Goal: Information Seeking & Learning: Find specific fact

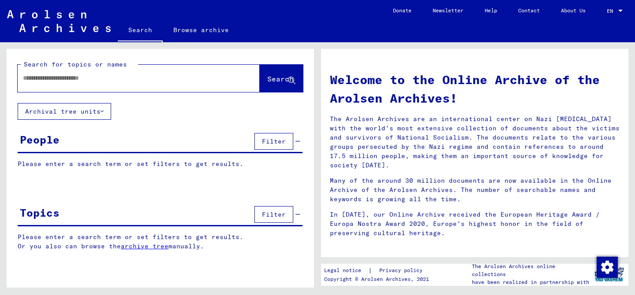
click at [142, 82] on input "text" at bounding box center [128, 78] width 210 height 9
type input "**********"
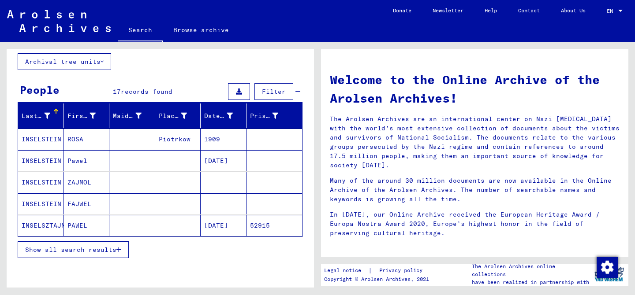
scroll to position [52, 0]
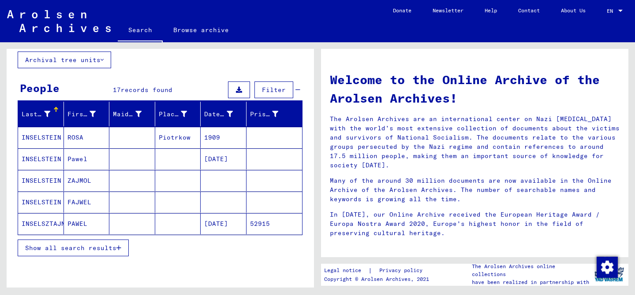
click at [32, 160] on mat-cell "INSELSTEIN" at bounding box center [41, 159] width 46 height 21
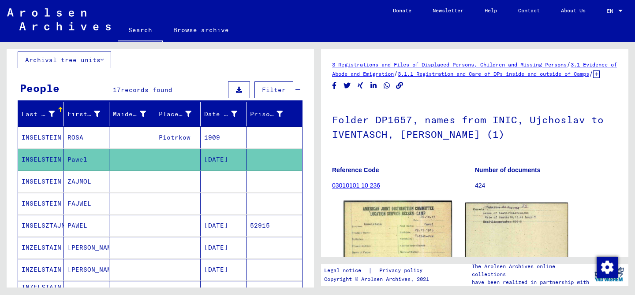
click at [387, 228] on img at bounding box center [398, 238] width 108 height 75
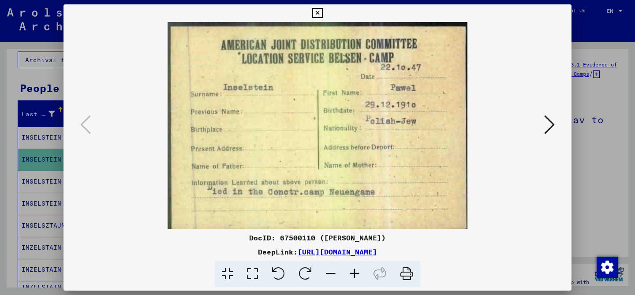
click at [315, 15] on icon at bounding box center [317, 13] width 10 height 11
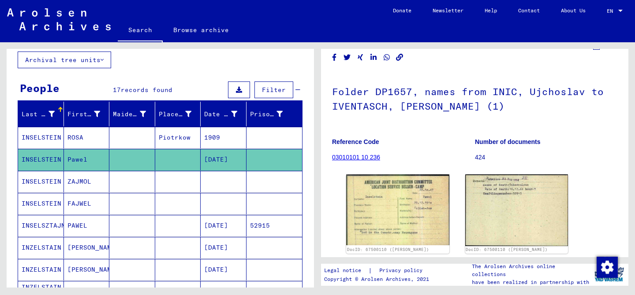
scroll to position [37, 0]
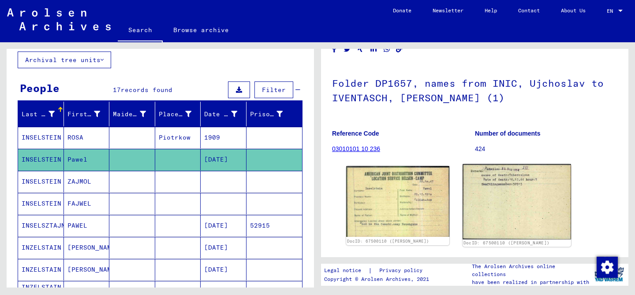
click at [484, 202] on img at bounding box center [517, 201] width 108 height 75
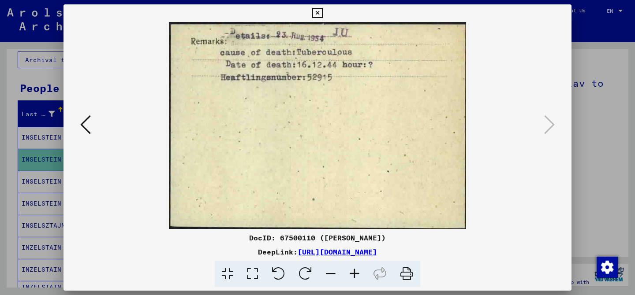
drag, startPoint x: 317, startPoint y: 13, endPoint x: 321, endPoint y: 19, distance: 7.7
click at [315, 12] on icon at bounding box center [317, 13] width 10 height 11
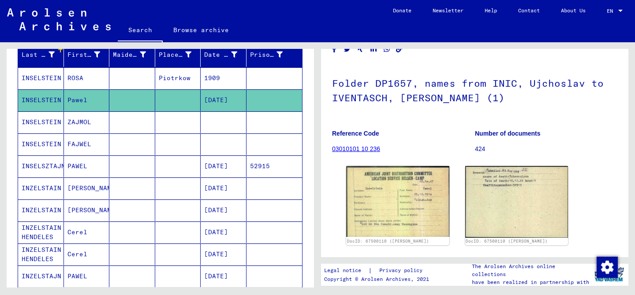
scroll to position [113, 0]
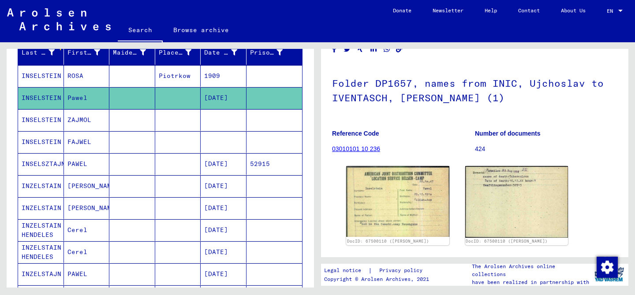
click at [47, 164] on mat-cell "INSELSZTAJN" at bounding box center [41, 164] width 46 height 22
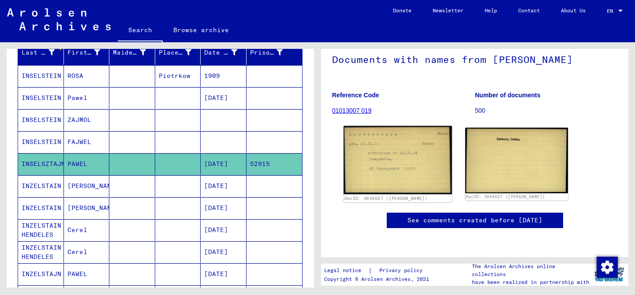
scroll to position [66, 0]
click at [395, 155] on img at bounding box center [398, 160] width 108 height 69
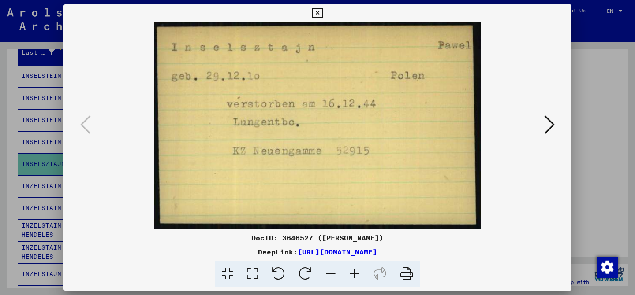
click at [316, 14] on icon at bounding box center [317, 13] width 10 height 11
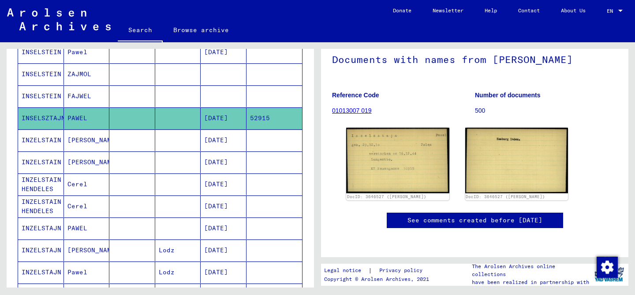
scroll to position [161, 0]
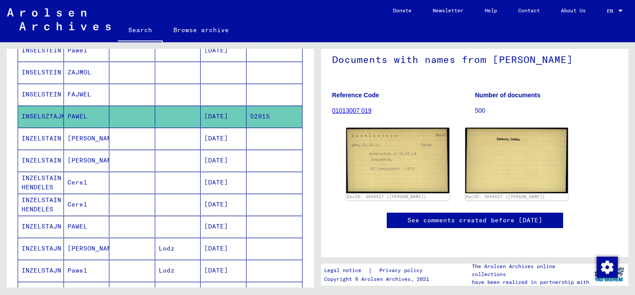
click at [54, 228] on mat-cell "INZELSTAJN" at bounding box center [41, 227] width 46 height 22
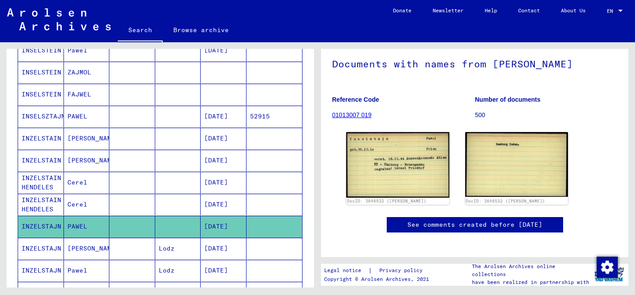
scroll to position [48, 0]
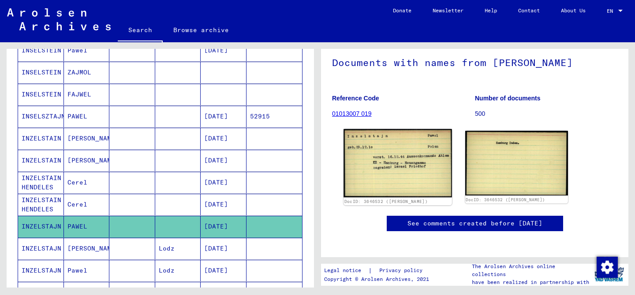
click at [393, 158] on img at bounding box center [398, 163] width 108 height 69
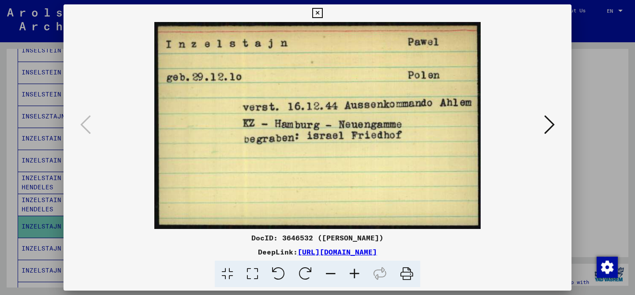
click at [318, 12] on icon at bounding box center [317, 13] width 10 height 11
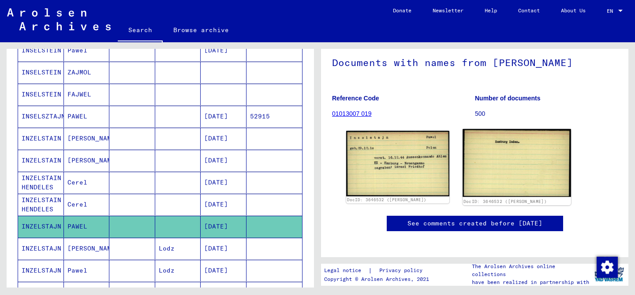
click at [502, 182] on img at bounding box center [517, 163] width 108 height 68
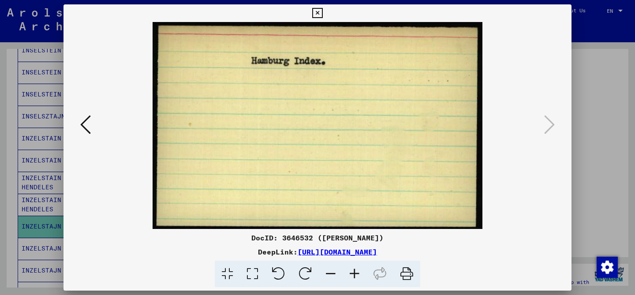
click at [317, 13] on icon at bounding box center [317, 13] width 10 height 11
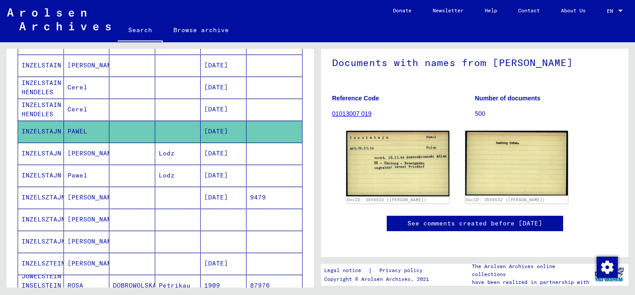
scroll to position [258, 0]
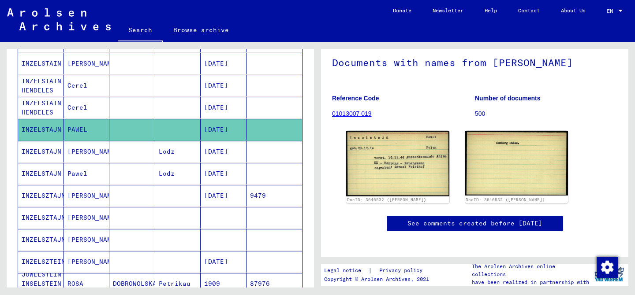
click at [34, 172] on mat-cell "INZELSTAJN" at bounding box center [41, 174] width 46 height 22
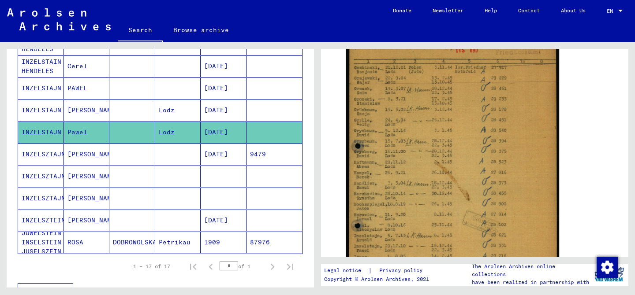
scroll to position [299, 0]
click at [39, 90] on mat-cell "INZELSTAJN" at bounding box center [41, 89] width 46 height 22
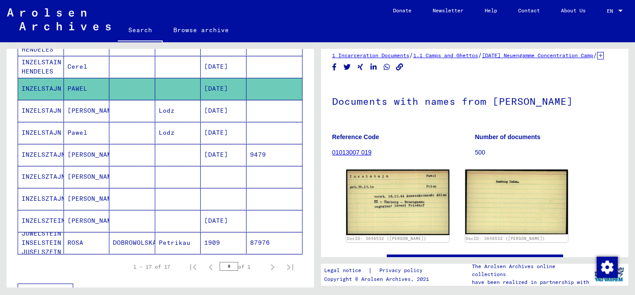
scroll to position [22, 0]
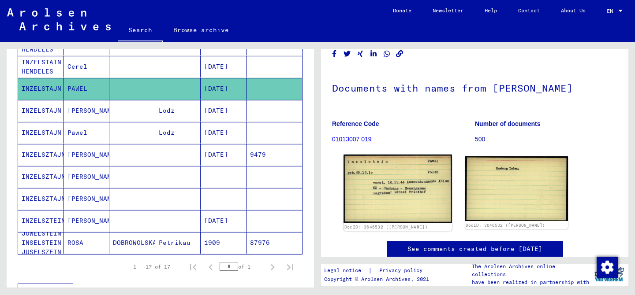
click at [407, 196] on img at bounding box center [398, 189] width 108 height 69
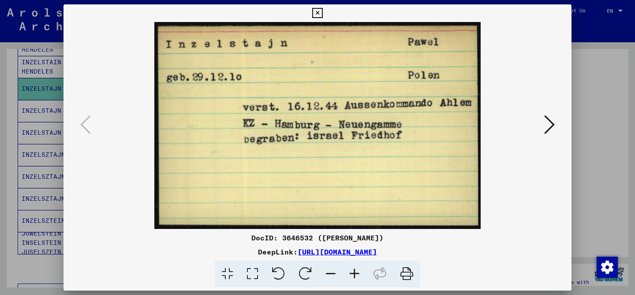
click at [318, 15] on icon at bounding box center [317, 13] width 10 height 11
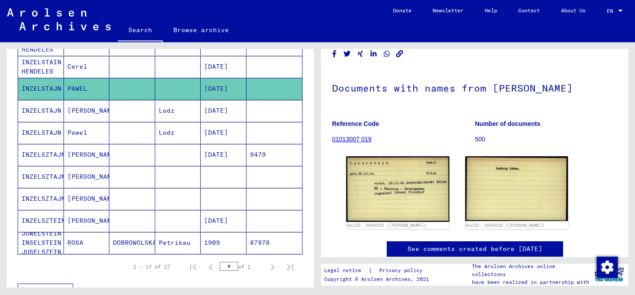
click at [45, 137] on mat-cell "INZELSTAJN" at bounding box center [41, 133] width 46 height 22
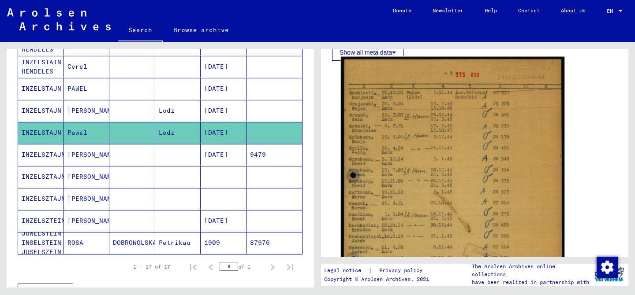
scroll to position [168, 0]
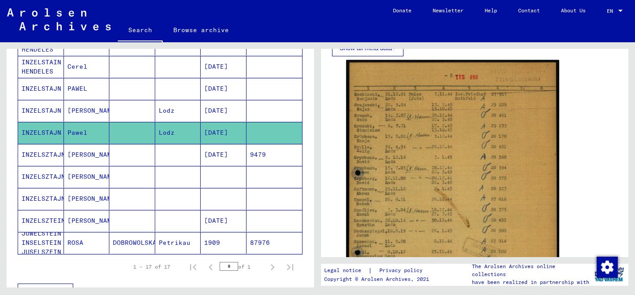
click at [41, 93] on mat-cell "INZELSTAJN" at bounding box center [41, 89] width 46 height 22
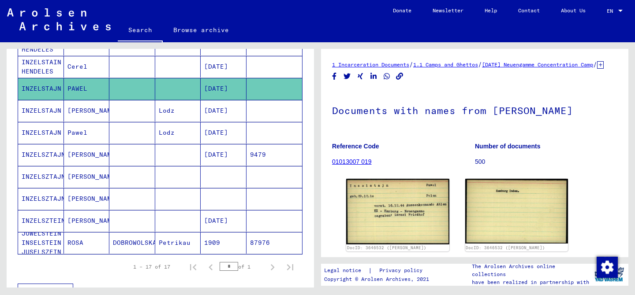
click at [432, 146] on figure "Reference Code 01013007 019" at bounding box center [403, 156] width 142 height 40
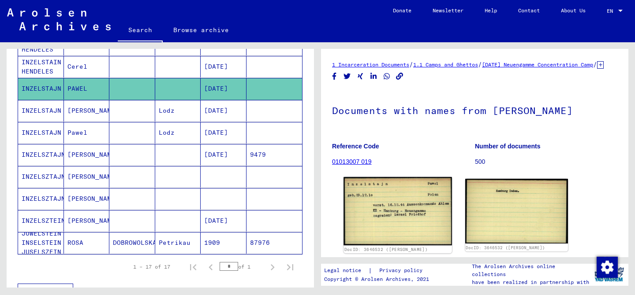
click at [424, 208] on img at bounding box center [398, 211] width 108 height 69
